Goal: Information Seeking & Learning: Learn about a topic

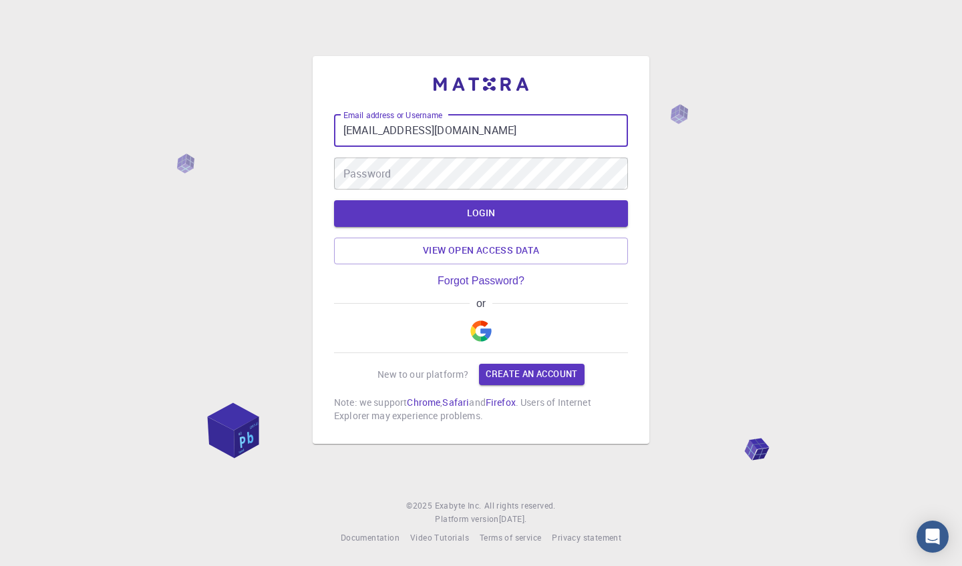
type input "[EMAIL_ADDRESS][DOMAIN_NAME]"
click at [487, 329] on img "button" at bounding box center [480, 331] width 21 height 21
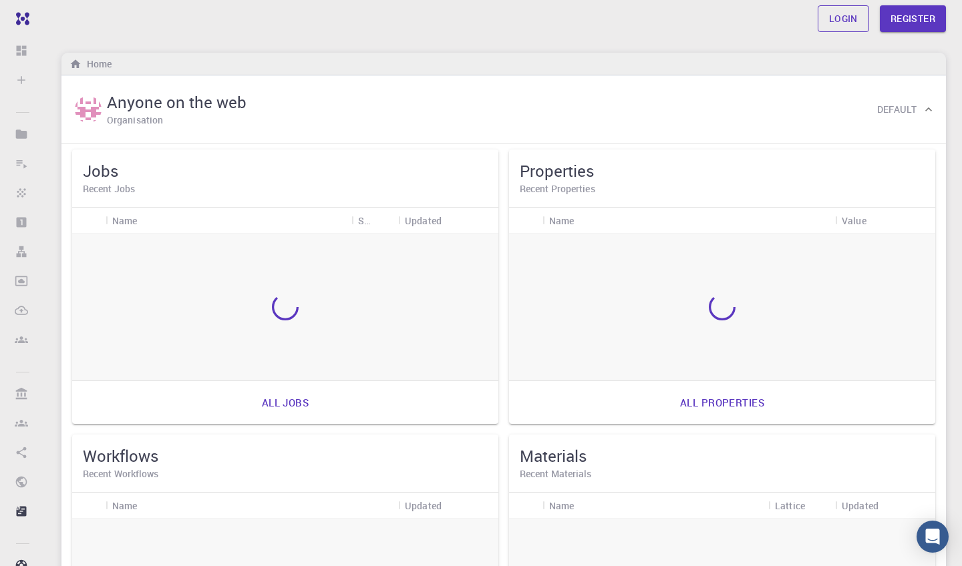
click at [837, 16] on link "Login" at bounding box center [843, 18] width 51 height 27
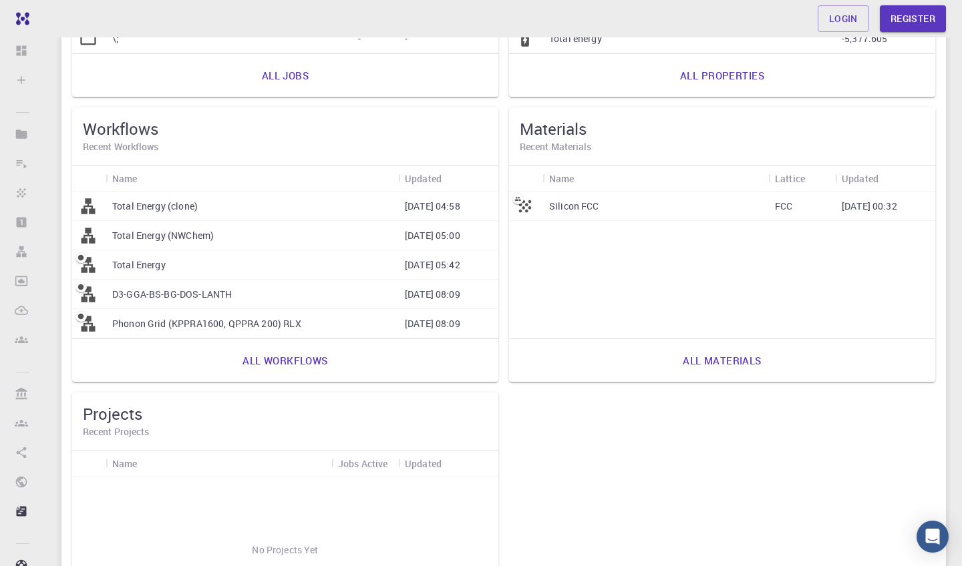
scroll to position [329, 0]
click at [566, 200] on p "Silicon FCC" at bounding box center [574, 204] width 50 height 13
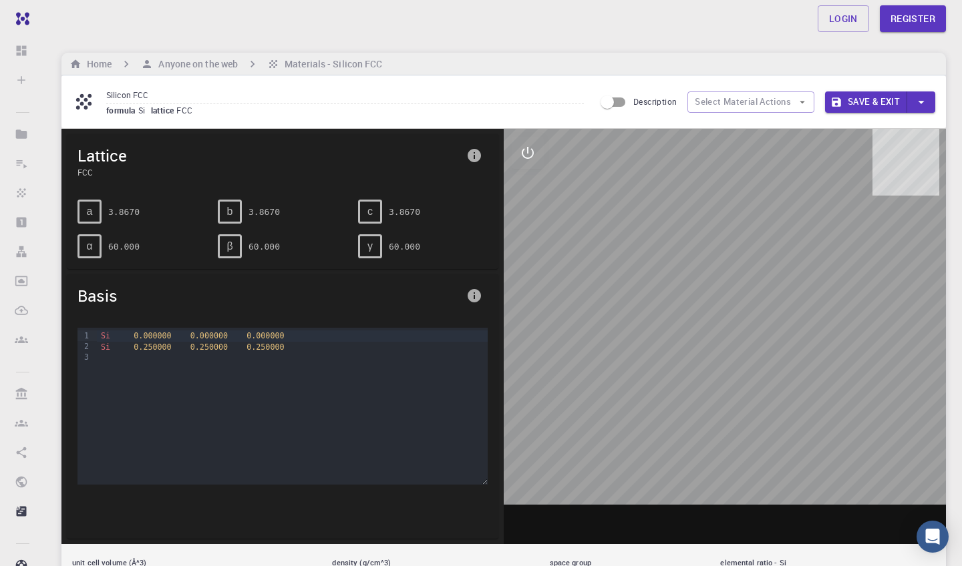
drag, startPoint x: 679, startPoint y: 254, endPoint x: 743, endPoint y: 223, distance: 71.7
click at [743, 223] on div at bounding box center [725, 336] width 442 height 415
drag, startPoint x: 743, startPoint y: 344, endPoint x: 669, endPoint y: 380, distance: 82.5
click at [669, 380] on div at bounding box center [725, 336] width 442 height 415
click at [265, 357] on div at bounding box center [292, 358] width 391 height 11
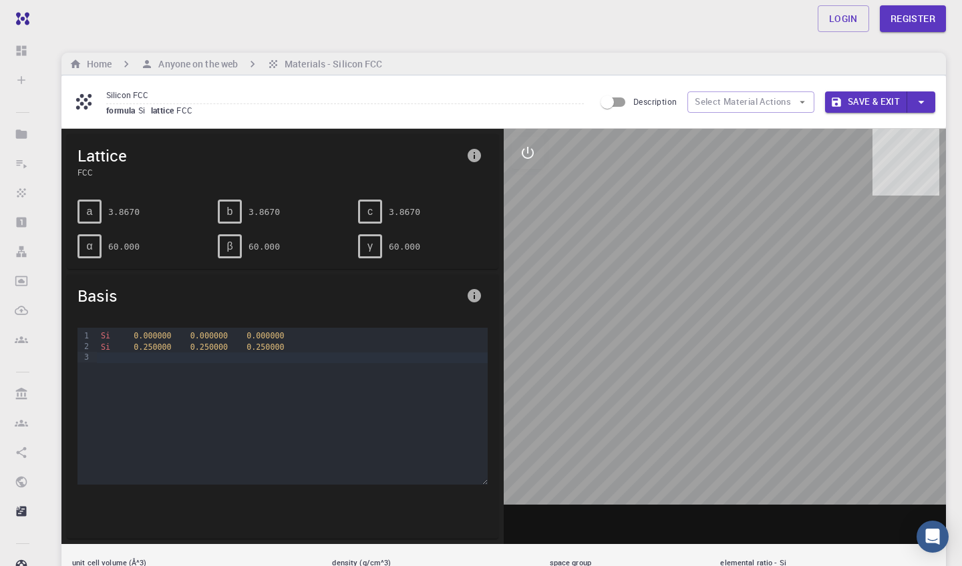
click at [249, 249] on pre "60.000" at bounding box center [263, 246] width 31 height 23
click at [798, 101] on icon "button" at bounding box center [802, 102] width 12 height 12
click at [505, 272] on div at bounding box center [725, 336] width 442 height 415
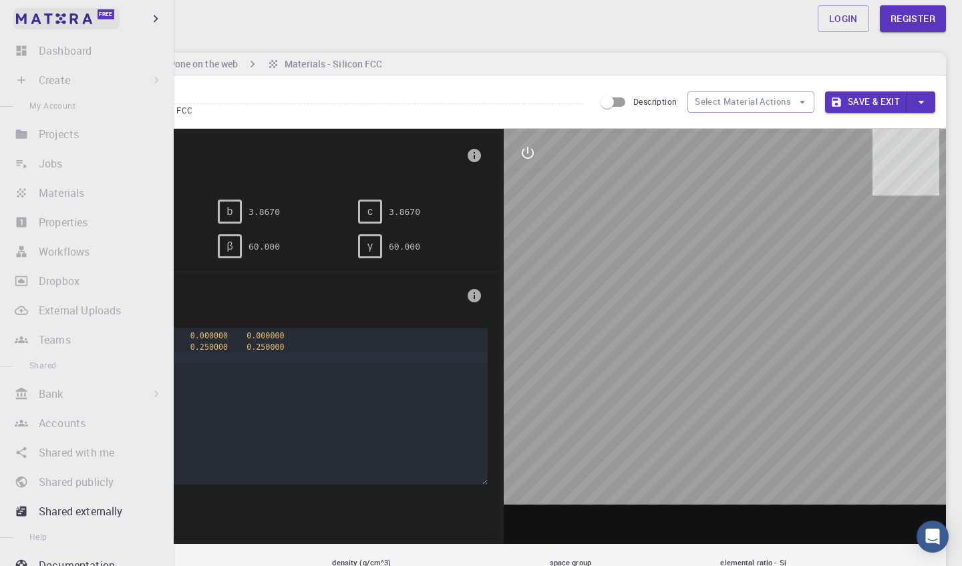
click at [108, 10] on div "Free" at bounding box center [106, 14] width 17 height 10
